Goal: Task Accomplishment & Management: Manage account settings

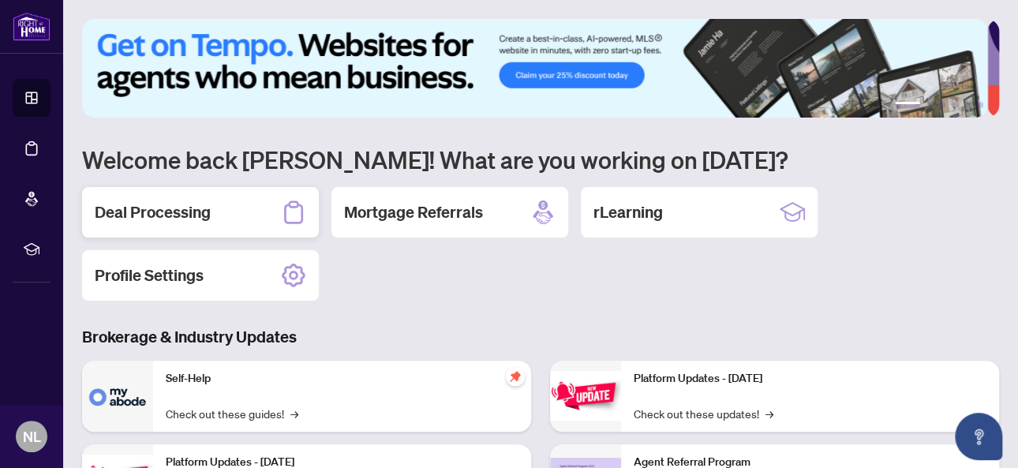
click at [171, 218] on h2 "Deal Processing" at bounding box center [153, 212] width 116 height 22
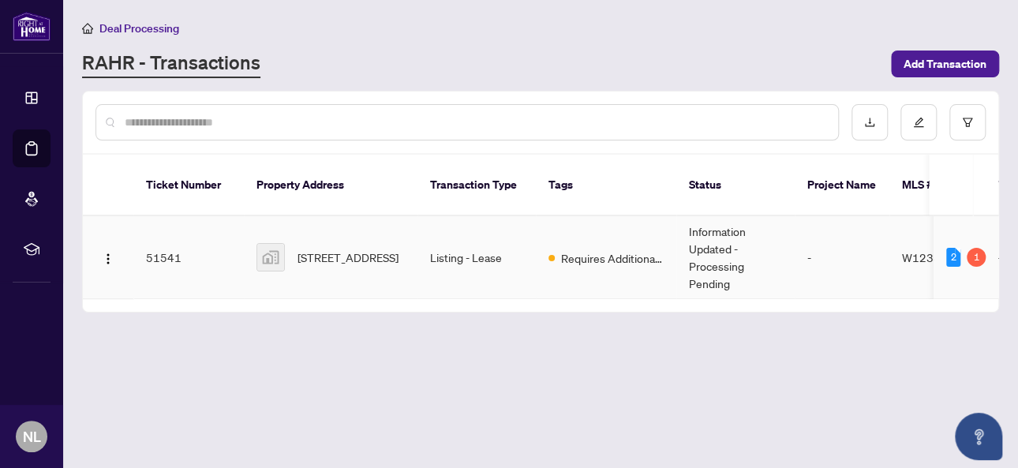
click at [413, 240] on td "[STREET_ADDRESS]" at bounding box center [331, 257] width 174 height 83
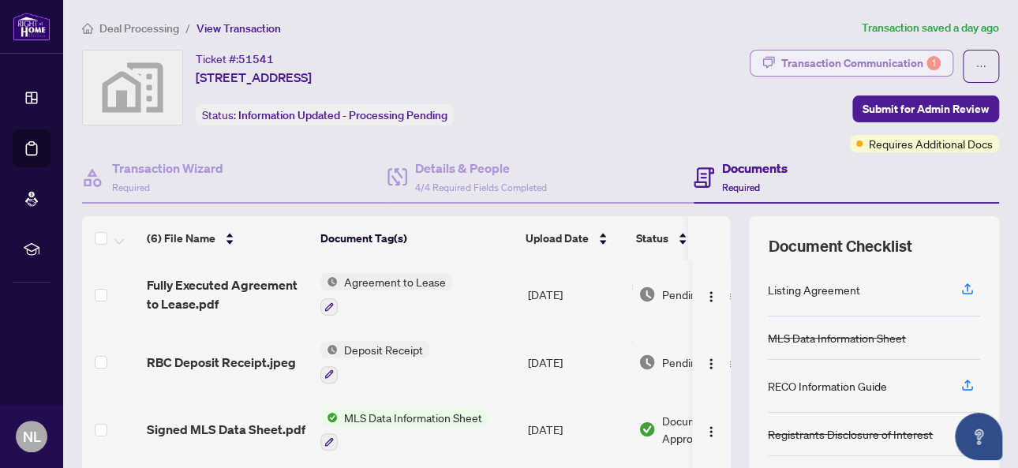
click at [827, 62] on div "Transaction Communication 1" at bounding box center [861, 63] width 159 height 25
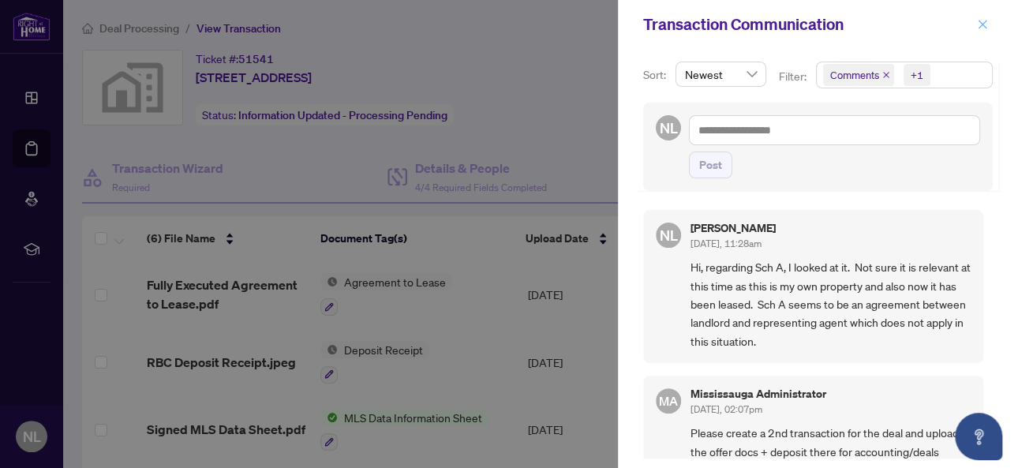
click at [980, 22] on icon "close" at bounding box center [983, 24] width 9 height 9
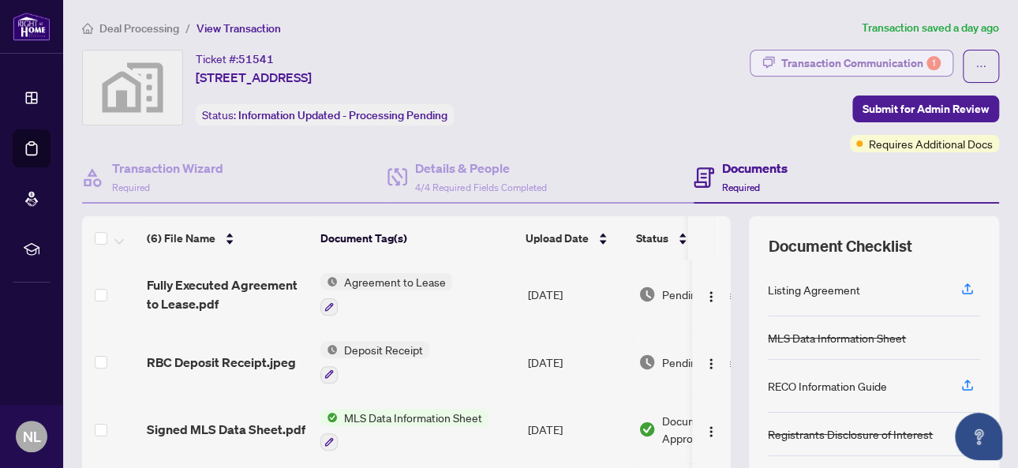
click at [844, 57] on div "Transaction Communication 1" at bounding box center [861, 63] width 159 height 25
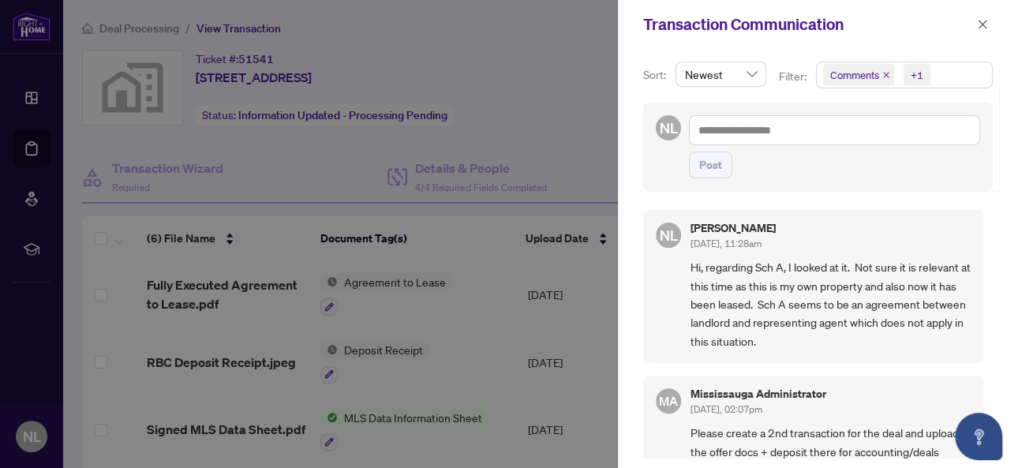
click at [504, 58] on div at bounding box center [509, 234] width 1018 height 468
click at [977, 23] on icon "close" at bounding box center [982, 24] width 11 height 11
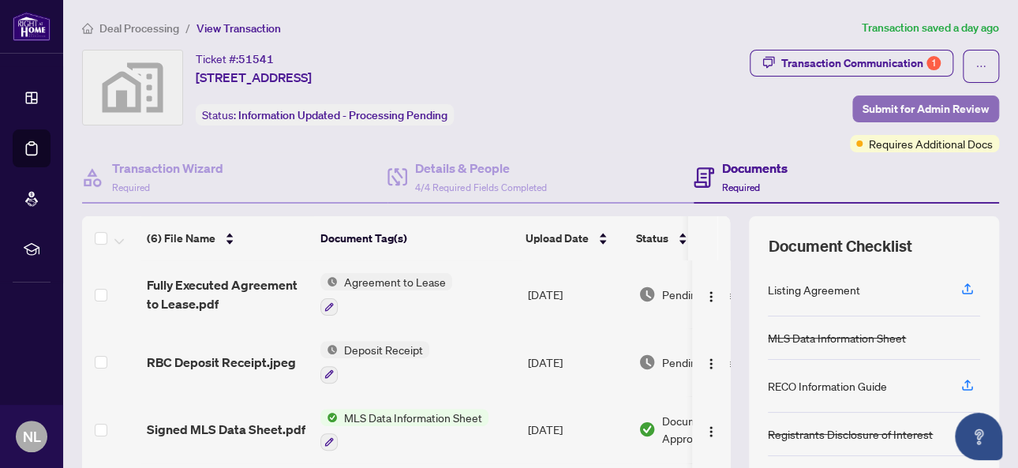
click at [945, 104] on span "Submit for Admin Review" at bounding box center [926, 108] width 126 height 25
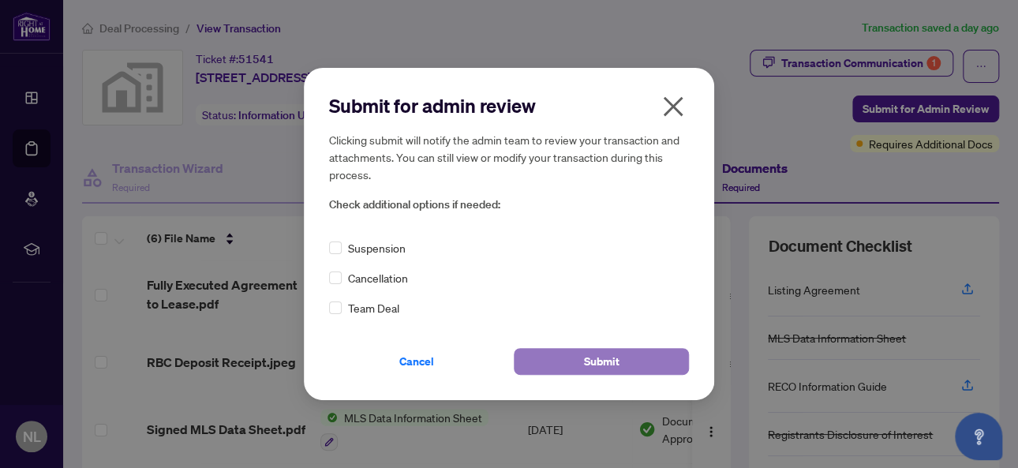
click at [628, 366] on button "Submit" at bounding box center [601, 361] width 175 height 27
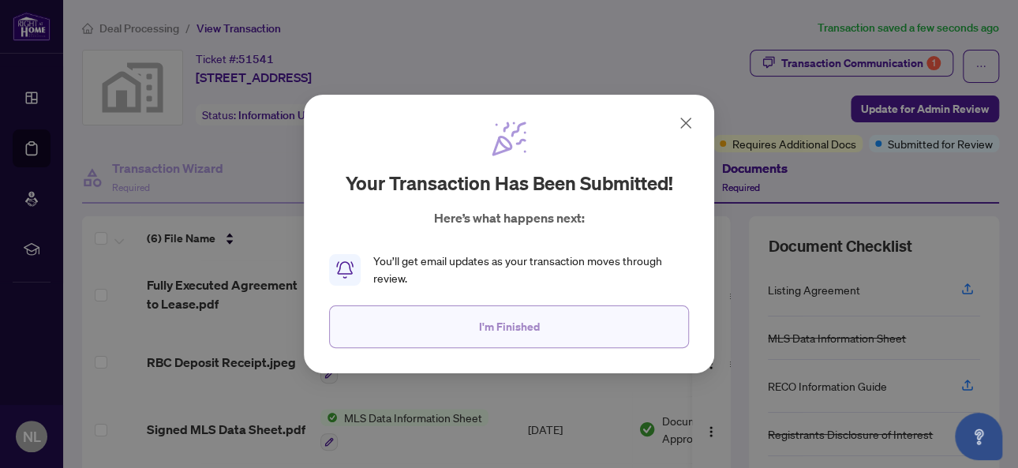
click at [520, 341] on button "I'm Finished" at bounding box center [509, 327] width 360 height 43
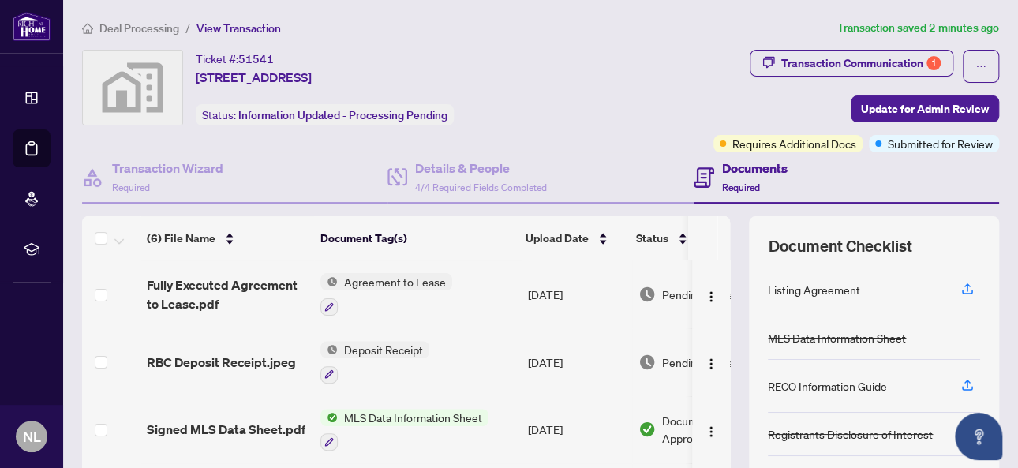
click at [486, 34] on ol "Deal Processing / View Transaction" at bounding box center [456, 28] width 749 height 18
click at [868, 103] on span "Update for Admin Review" at bounding box center [925, 108] width 128 height 25
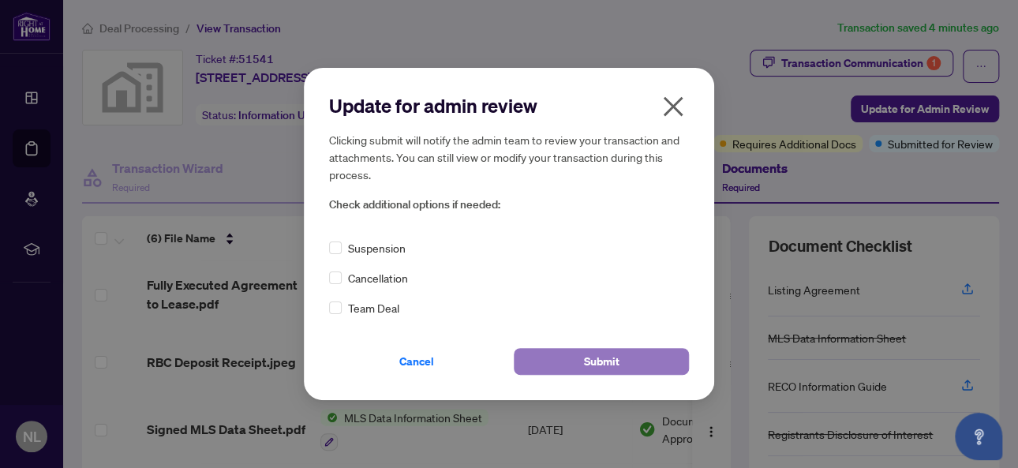
click at [576, 365] on button "Submit" at bounding box center [601, 361] width 175 height 27
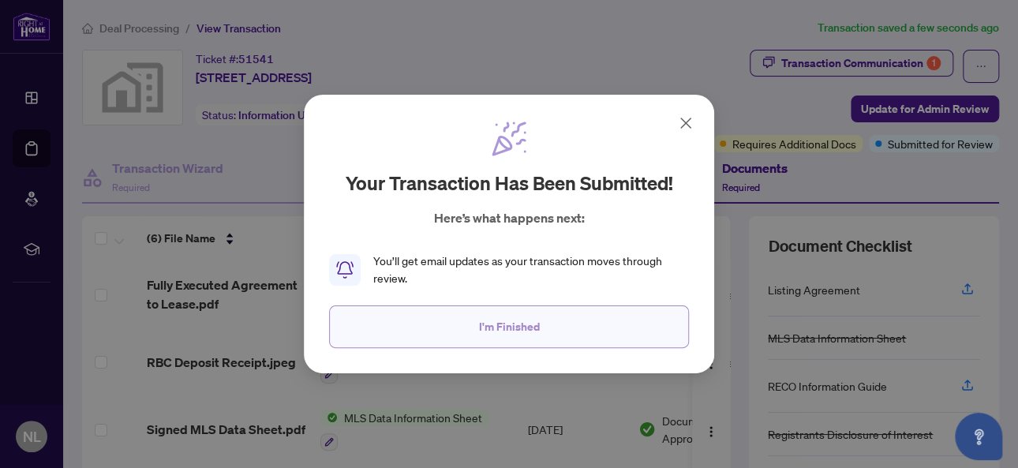
click at [527, 329] on span "I'm Finished" at bounding box center [509, 326] width 61 height 25
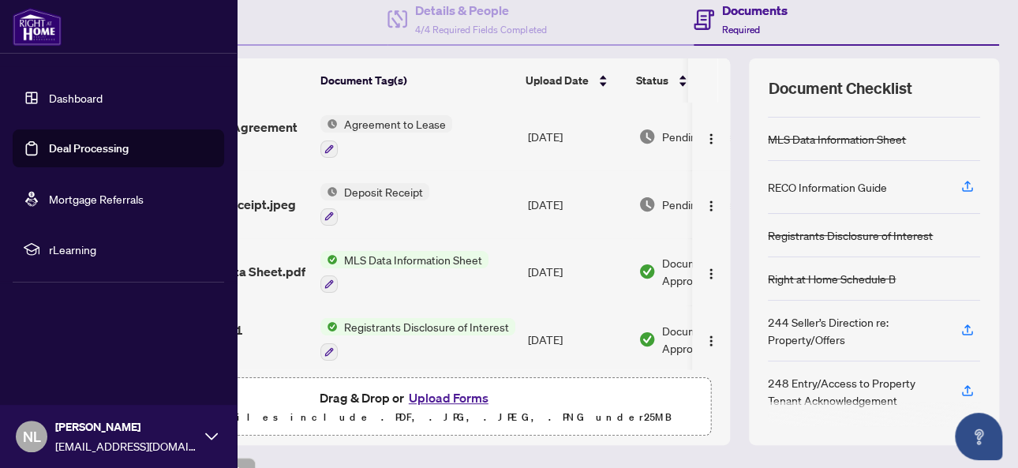
click at [85, 102] on link "Dashboard" at bounding box center [76, 98] width 54 height 14
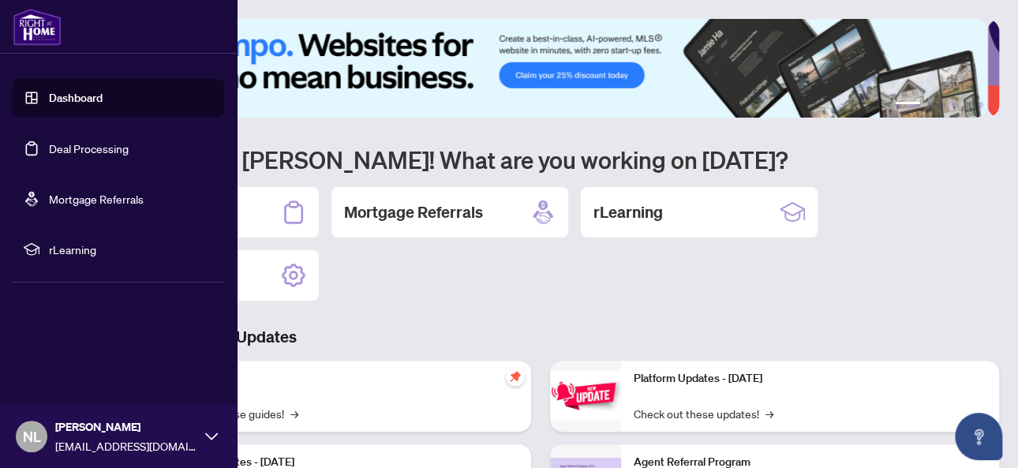
click at [88, 146] on link "Deal Processing" at bounding box center [89, 148] width 80 height 14
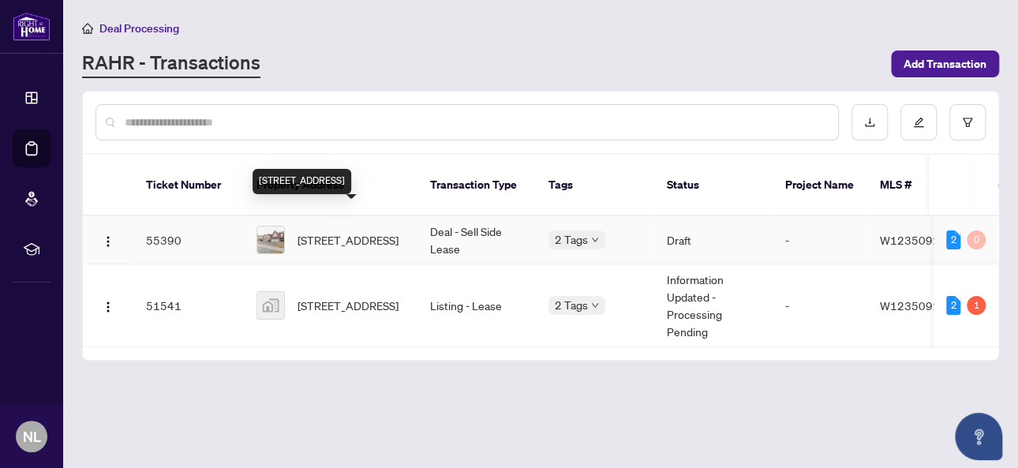
click at [334, 231] on span "30 Tatra Cres, Brampton, Ontario L6Y 0K6, Canada" at bounding box center [348, 239] width 101 height 17
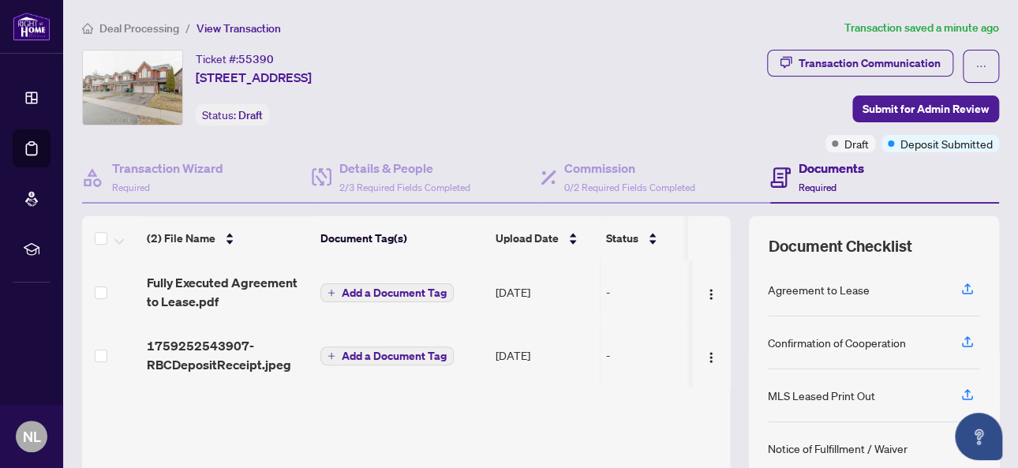
click at [348, 290] on span "Add a Document Tag" at bounding box center [394, 292] width 105 height 11
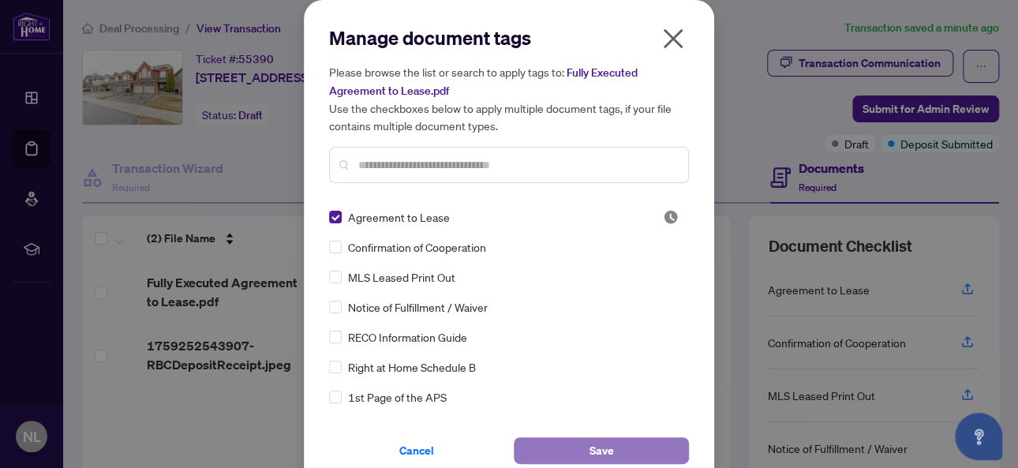
click at [566, 448] on button "Save" at bounding box center [601, 450] width 175 height 27
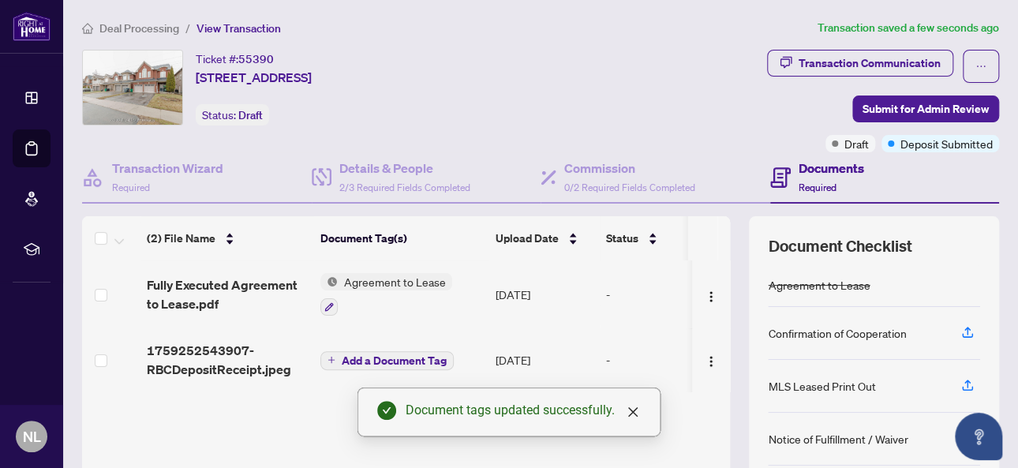
click at [332, 356] on icon "plus" at bounding box center [332, 360] width 8 height 8
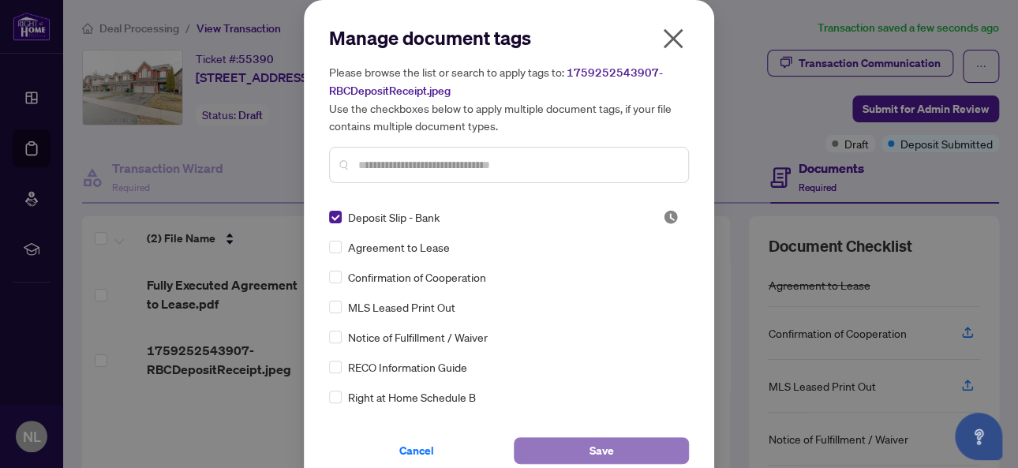
click at [579, 455] on button "Save" at bounding box center [601, 450] width 175 height 27
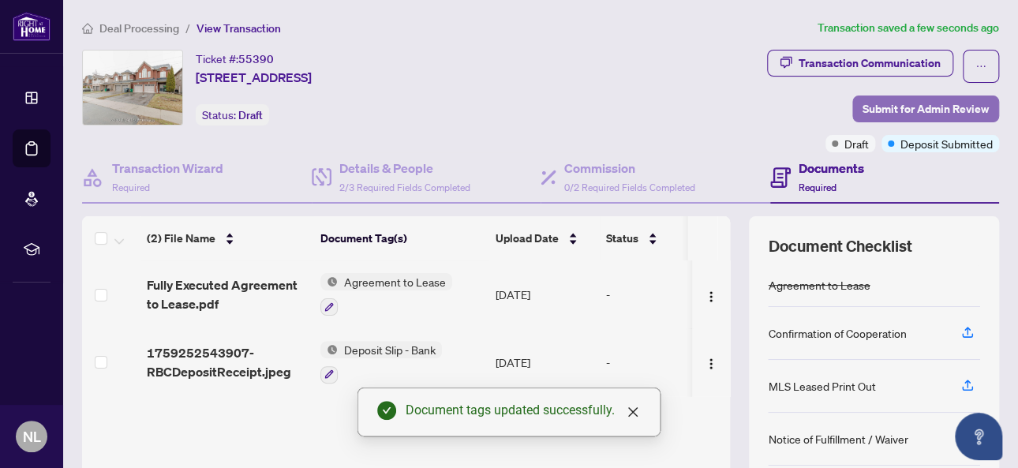
click at [867, 114] on span "Submit for Admin Review" at bounding box center [926, 108] width 126 height 25
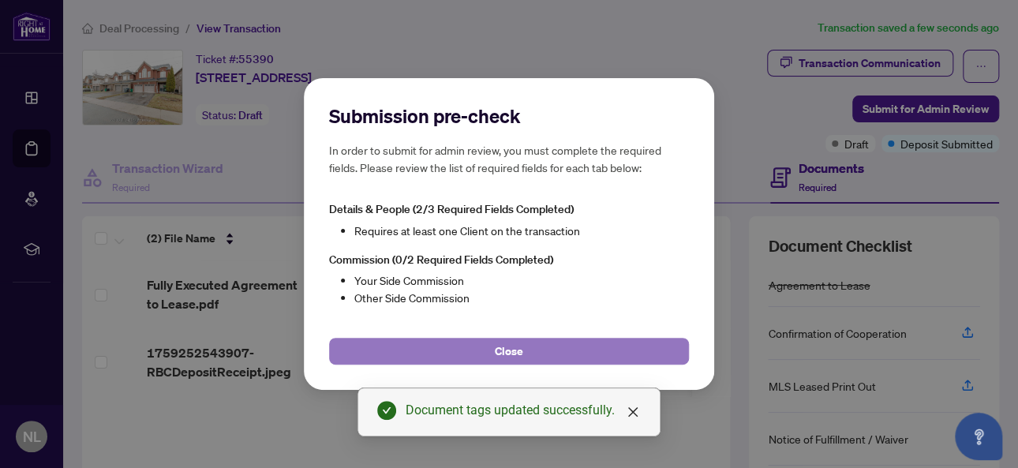
click at [523, 349] on button "Close" at bounding box center [509, 351] width 360 height 27
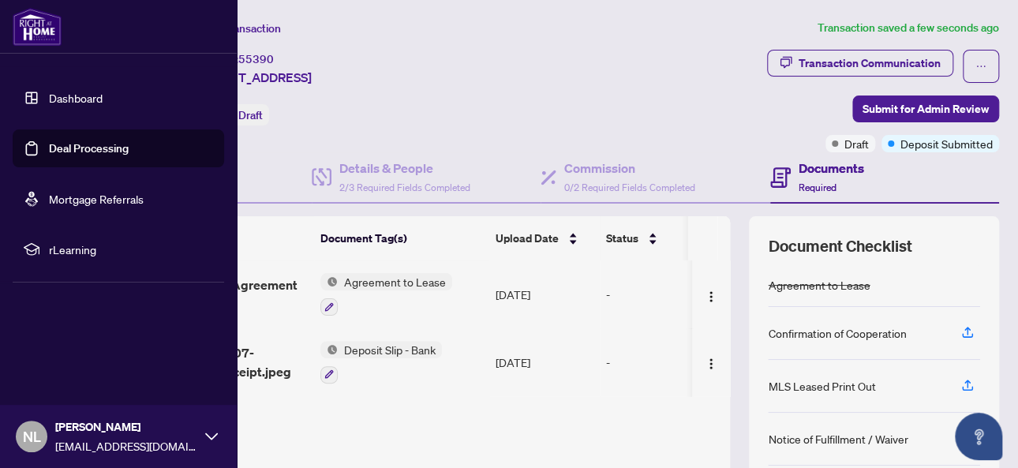
click at [67, 148] on link "Deal Processing" at bounding box center [89, 148] width 80 height 14
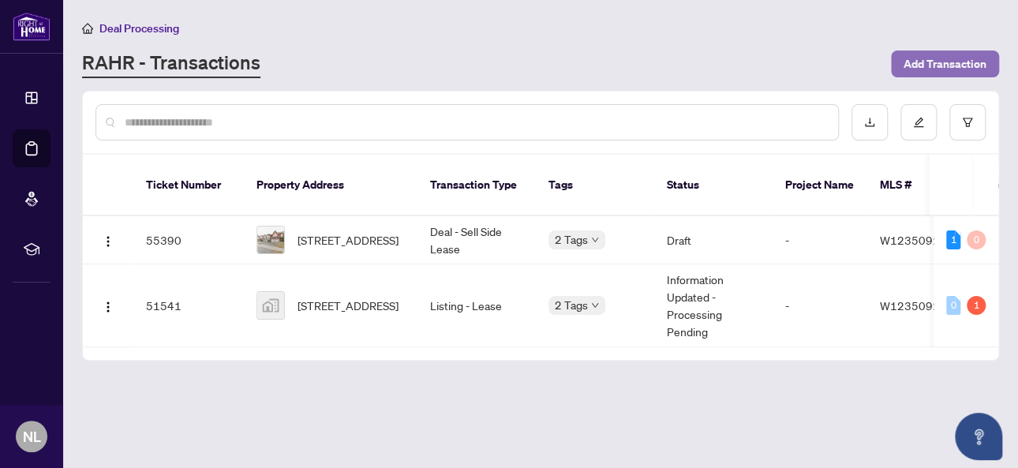
click at [958, 55] on span "Add Transaction" at bounding box center [945, 63] width 83 height 25
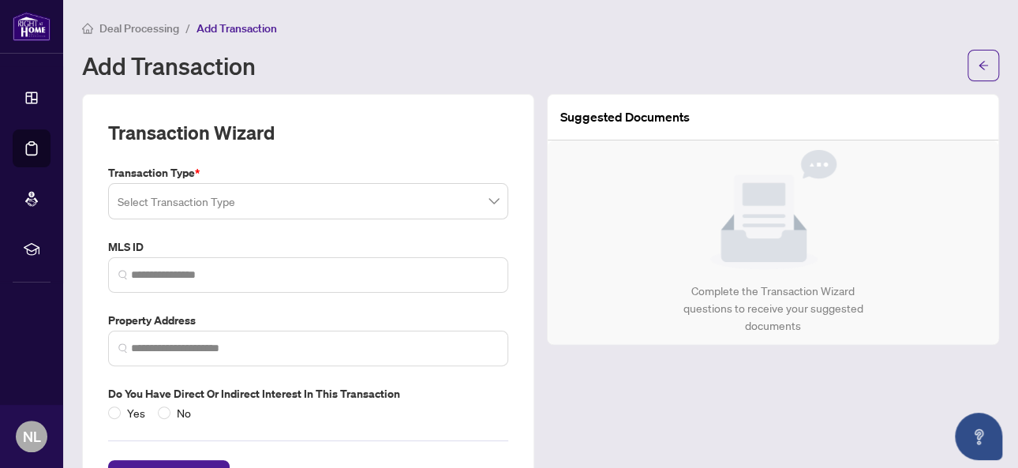
click at [479, 202] on span at bounding box center [308, 201] width 381 height 30
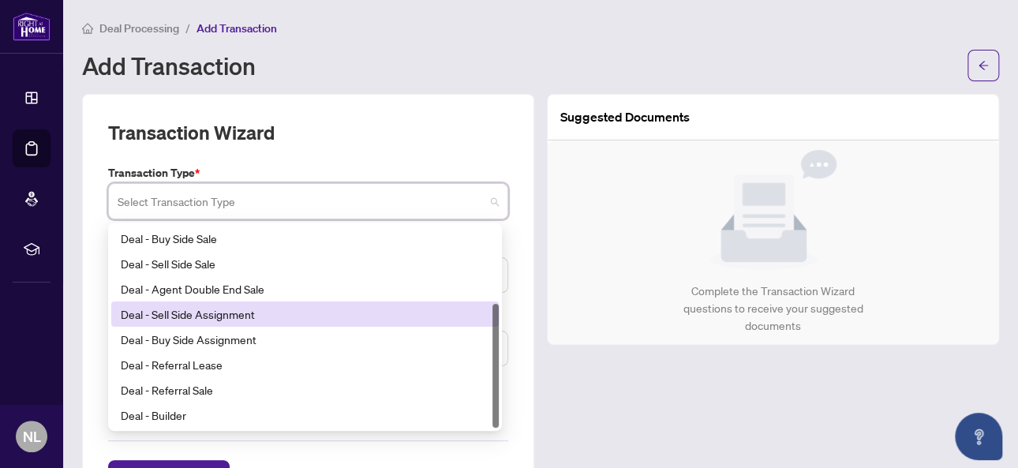
scroll to position [62, 0]
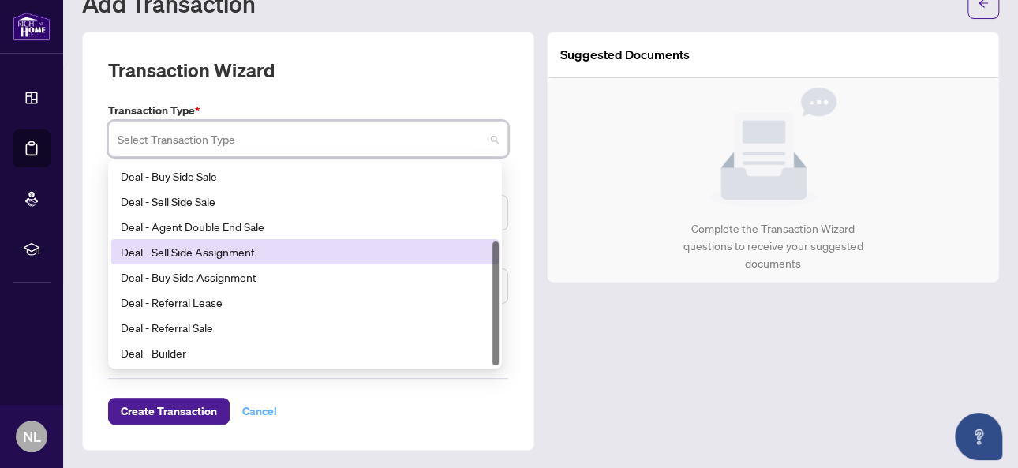
click at [263, 415] on span "Cancel" at bounding box center [259, 411] width 35 height 25
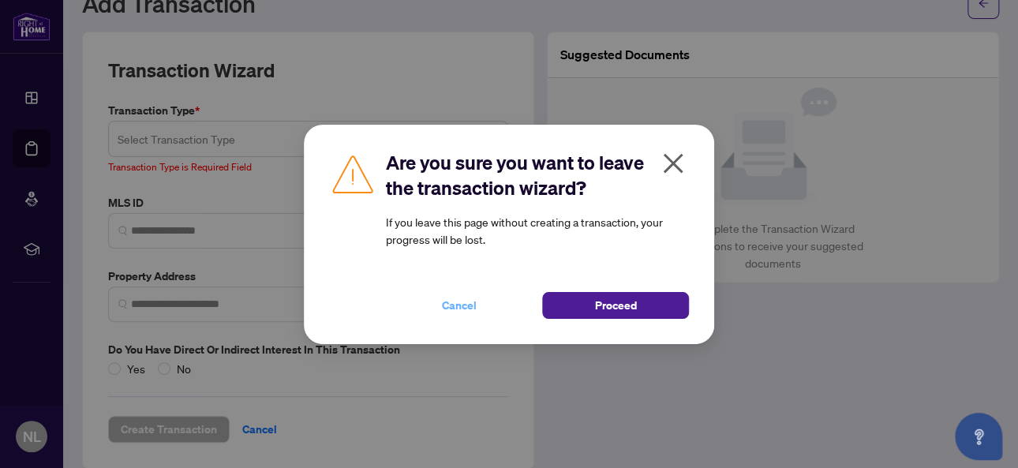
click at [437, 298] on button "Cancel" at bounding box center [459, 305] width 147 height 27
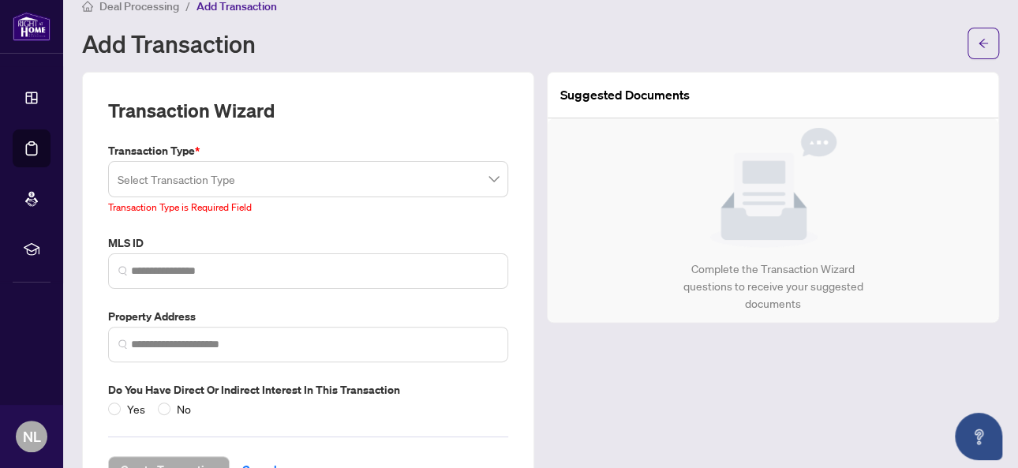
scroll to position [0, 0]
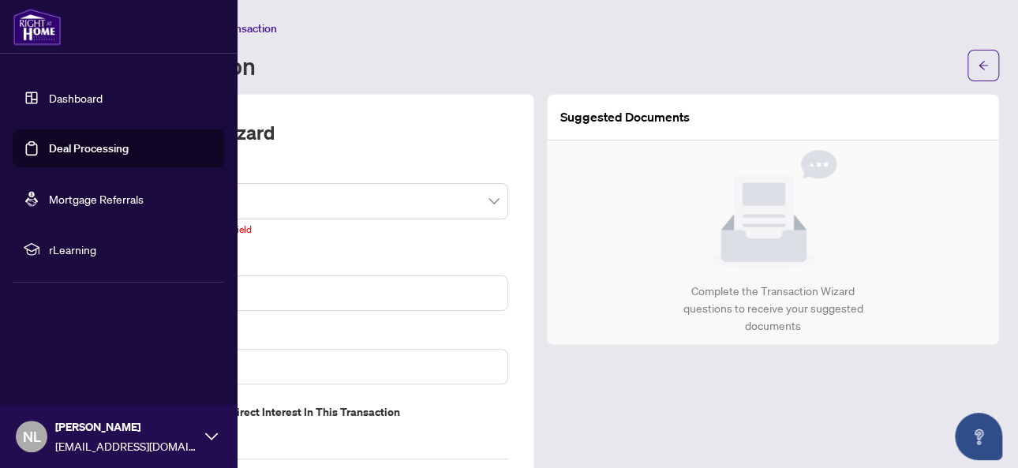
click at [54, 96] on link "Dashboard" at bounding box center [76, 98] width 54 height 14
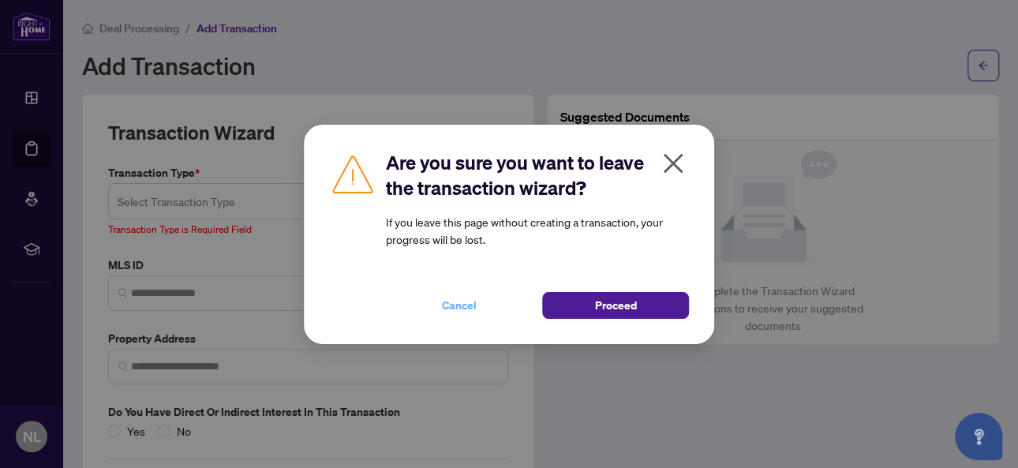
click at [460, 303] on span "Cancel" at bounding box center [459, 305] width 35 height 25
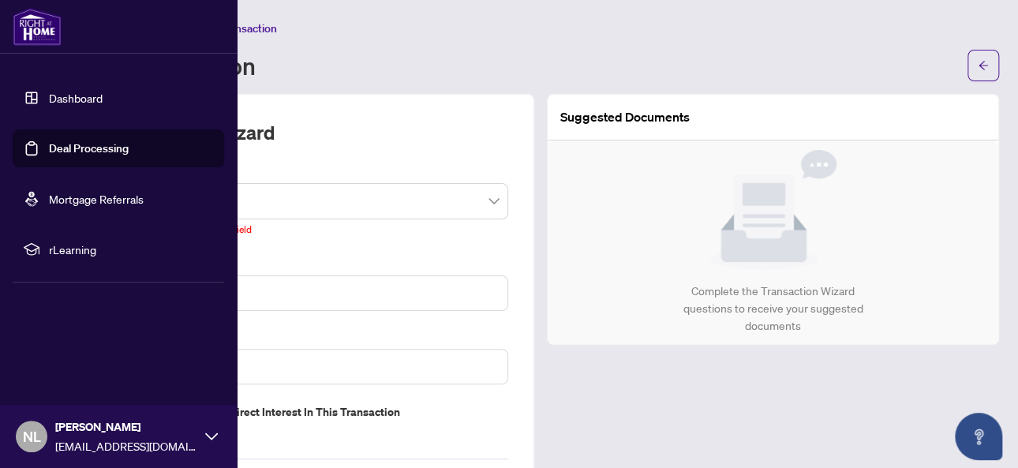
click at [66, 105] on link "Dashboard" at bounding box center [76, 98] width 54 height 14
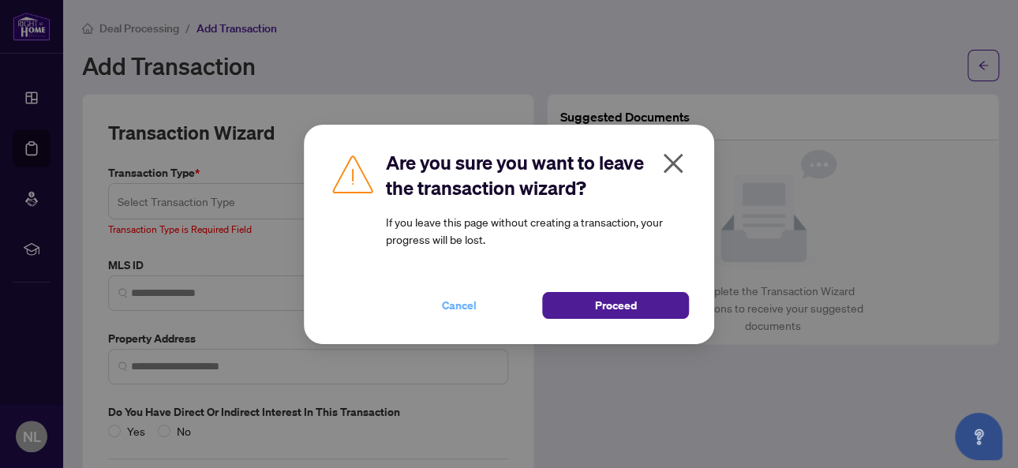
click at [477, 304] on button "Cancel" at bounding box center [459, 305] width 147 height 27
